Goal: Information Seeking & Learning: Learn about a topic

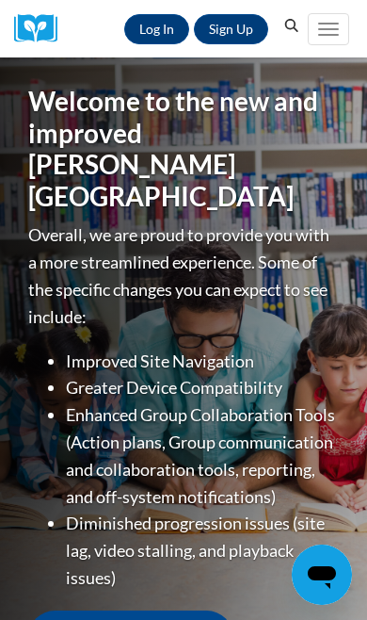
click at [151, 16] on link "Log In" at bounding box center [156, 29] width 65 height 30
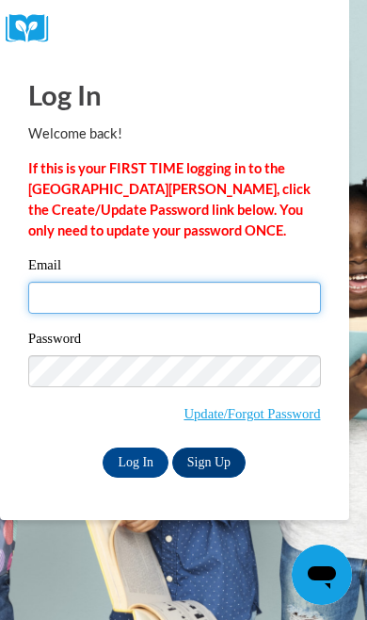
type input "mghill49@gmail.com"
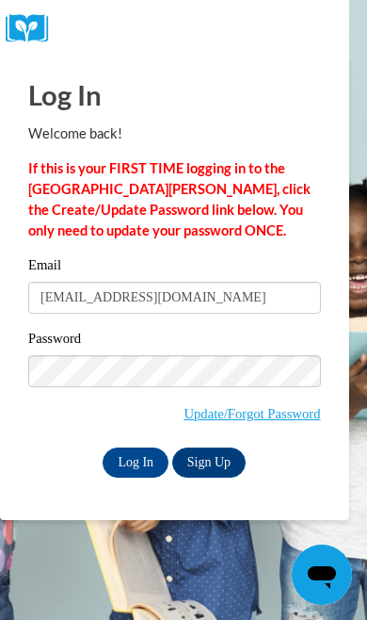
click at [136, 461] on input "Log In" at bounding box center [136, 463] width 66 height 30
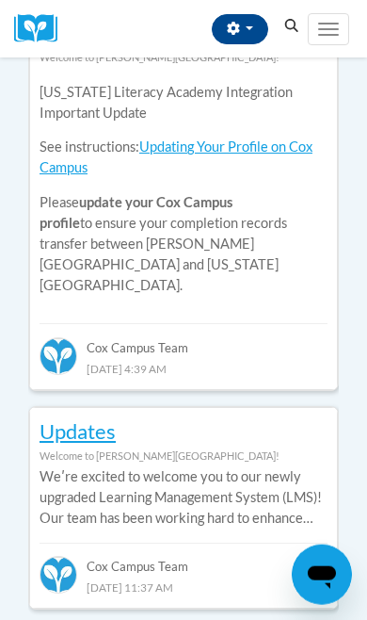
scroll to position [1143, 0]
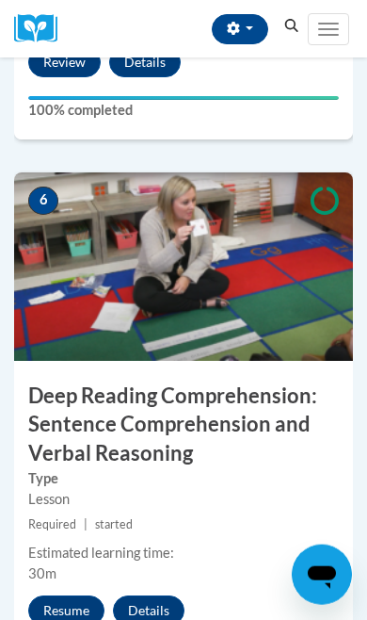
scroll to position [2829, 0]
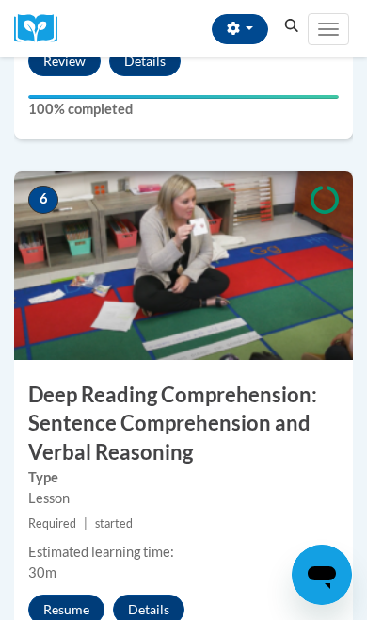
click at [80, 611] on button "Resume" at bounding box center [66, 610] width 76 height 30
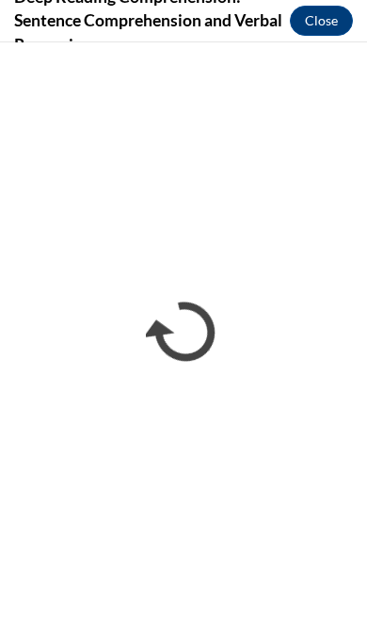
scroll to position [0, 0]
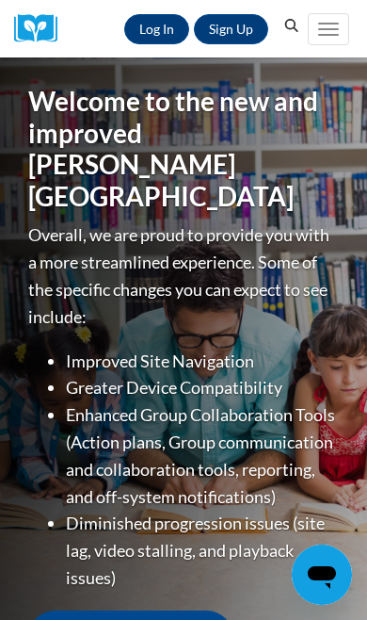
click at [167, 41] on link "Log In" at bounding box center [156, 29] width 65 height 30
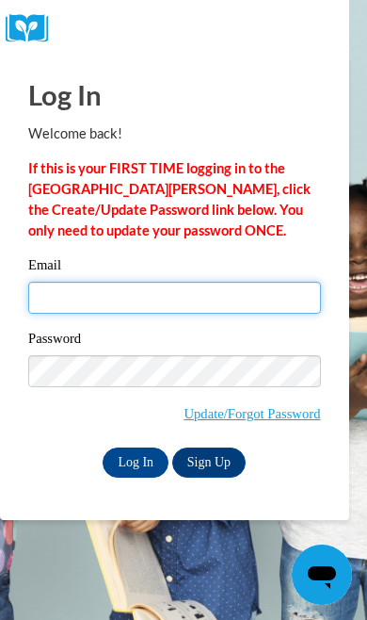
type input "mghill49@gmail.com"
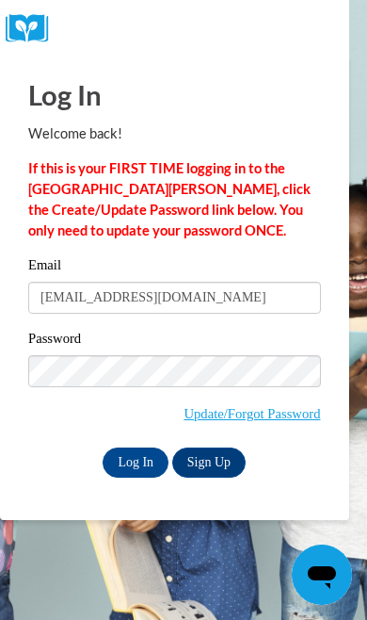
click at [136, 461] on input "Log In" at bounding box center [136, 463] width 66 height 30
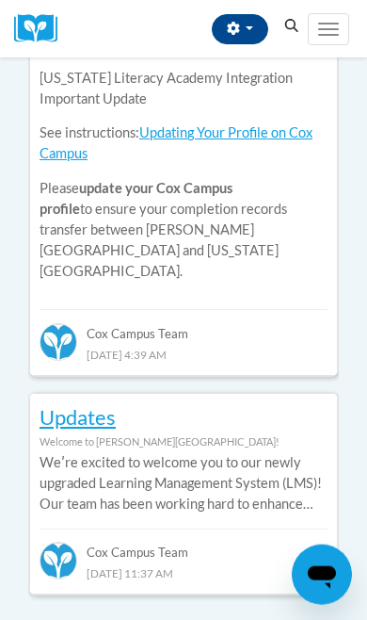
scroll to position [1157, 0]
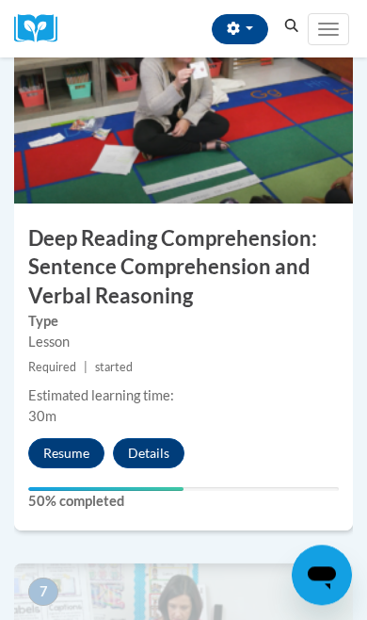
scroll to position [2986, 0]
click at [84, 443] on button "Resume" at bounding box center [66, 453] width 76 height 30
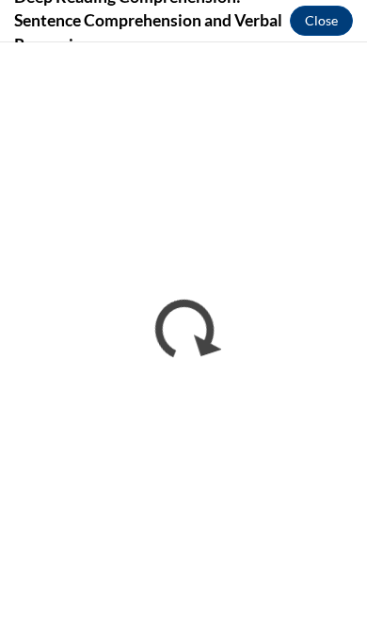
scroll to position [0, 0]
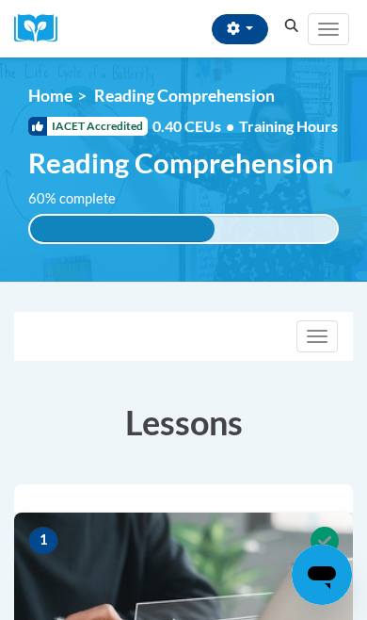
click at [326, 344] on button "Toggle navigation" at bounding box center [317, 336] width 41 height 32
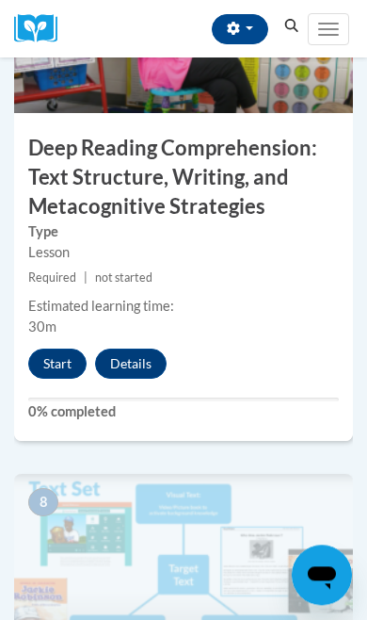
scroll to position [3838, 0]
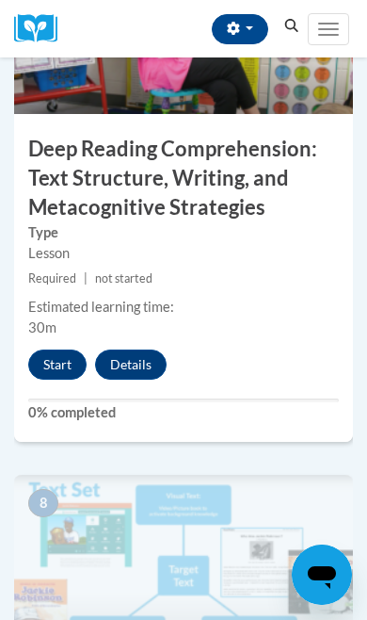
click at [51, 366] on button "Start" at bounding box center [57, 365] width 58 height 30
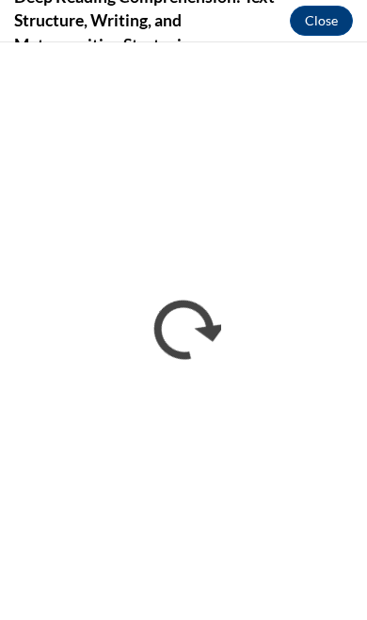
scroll to position [3812, 0]
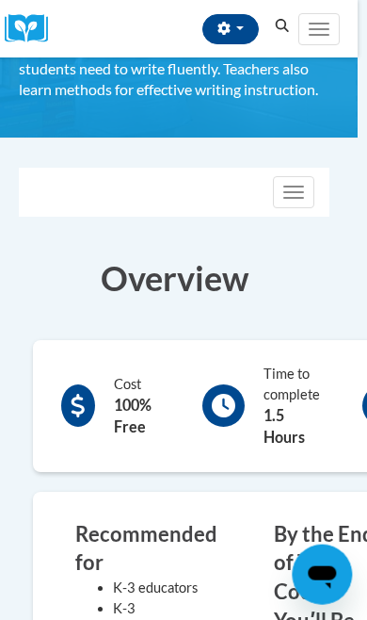
scroll to position [276, 9]
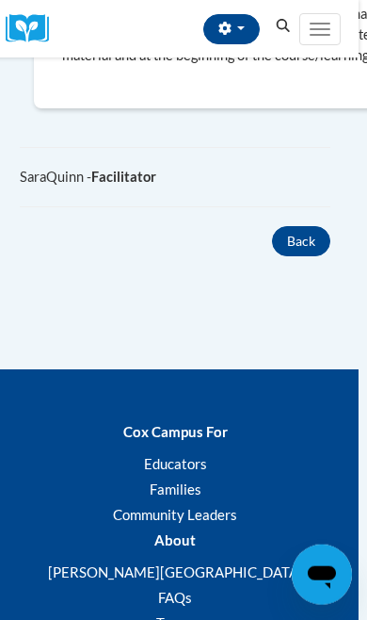
scroll to position [1930, 8]
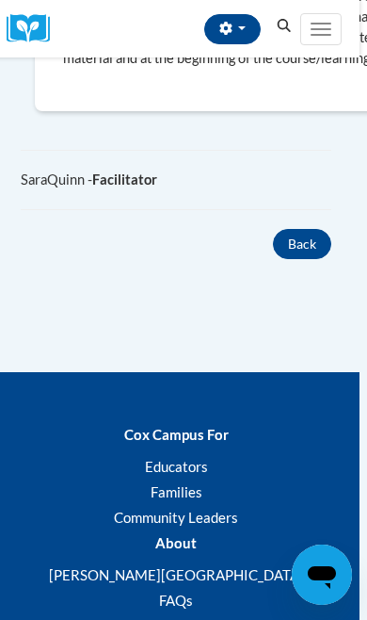
click at [321, 247] on button "Back" at bounding box center [302, 244] width 58 height 30
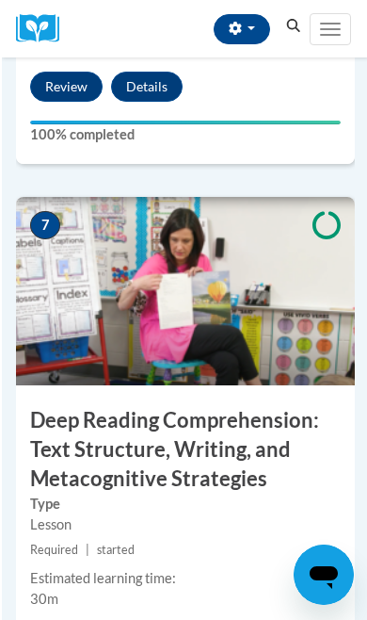
scroll to position [3352, 0]
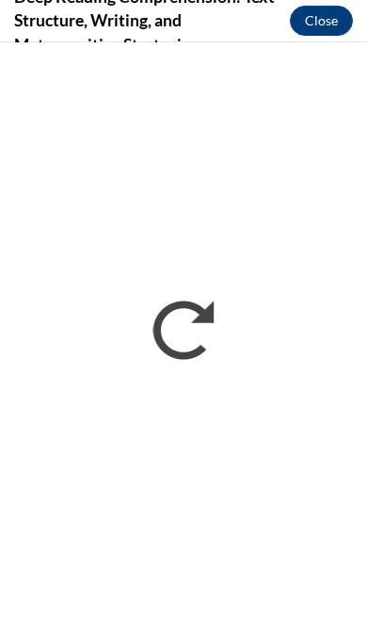
scroll to position [3394, 0]
